Goal: Transaction & Acquisition: Purchase product/service

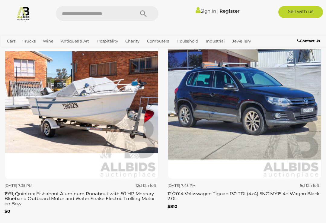
scroll to position [1604, 0]
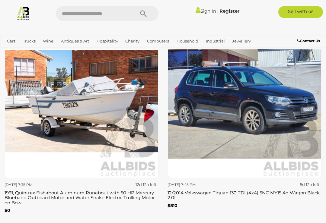
click at [252, 108] on img at bounding box center [245, 102] width 154 height 154
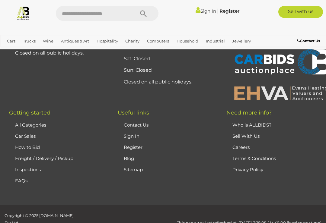
scroll to position [2881, 0]
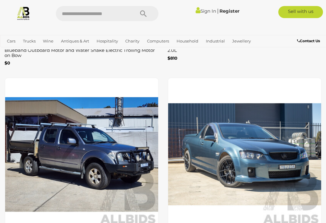
click at [100, 152] on img at bounding box center [82, 155] width 154 height 154
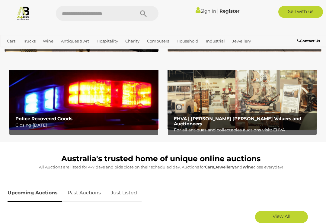
scroll to position [149, 0]
click at [77, 112] on img at bounding box center [83, 97] width 149 height 66
click at [245, 110] on img at bounding box center [242, 97] width 149 height 66
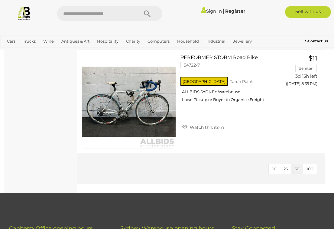
scroll to position [2306, 0]
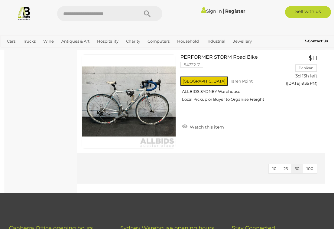
click at [313, 164] on button "100" at bounding box center [310, 168] width 14 height 9
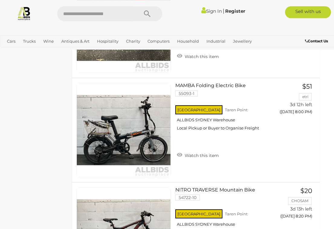
scroll to position [1861, 5]
